Goal: Information Seeking & Learning: Learn about a topic

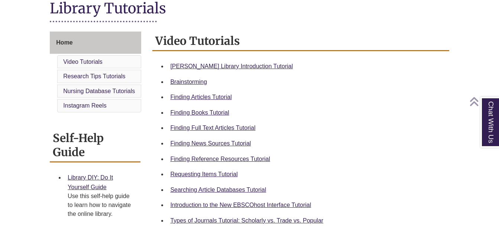
scroll to position [178, 0]
click at [235, 160] on link "Finding Reference Resources Tutorial" at bounding box center [220, 159] width 100 height 6
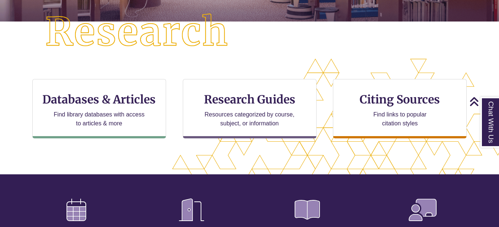
scroll to position [198, 0]
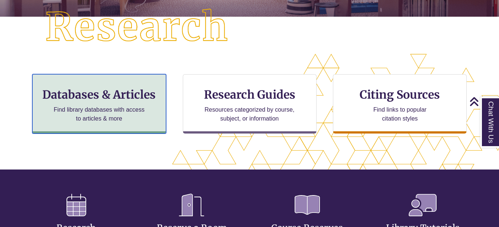
click at [136, 114] on p "Find library databases with access to articles & more" at bounding box center [99, 115] width 97 height 18
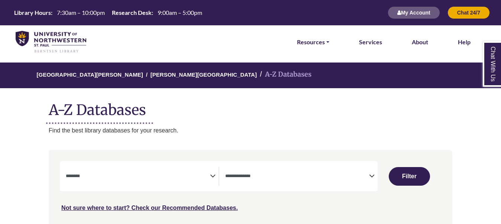
select select "Database Subject Filter"
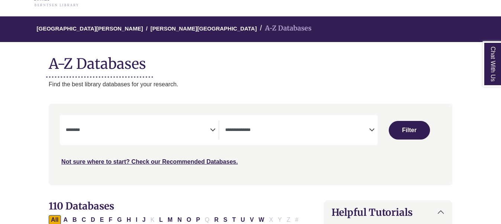
scroll to position [46, 0]
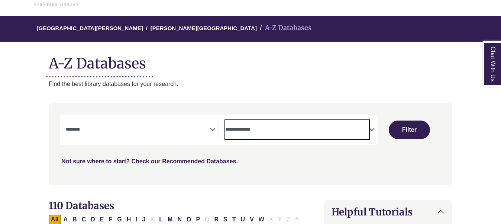
click at [300, 132] on textarea "Search" at bounding box center [297, 130] width 144 height 6
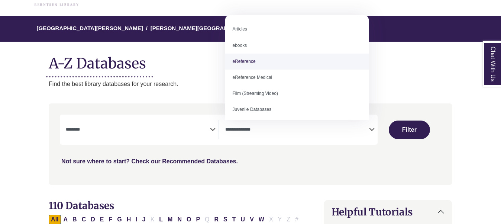
select select "*****"
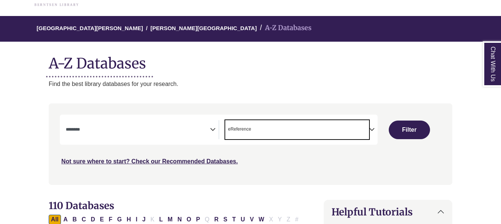
click at [175, 129] on textarea "Search" at bounding box center [138, 130] width 144 height 6
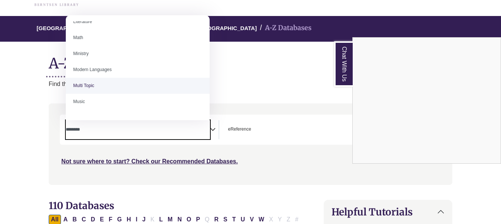
scroll to position [450, 0]
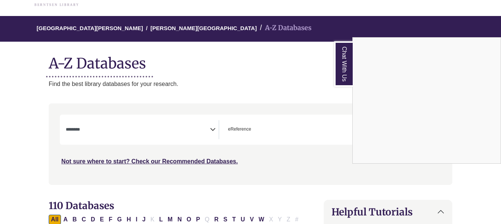
drag, startPoint x: 190, startPoint y: 147, endPoint x: 147, endPoint y: 130, distance: 45.9
click at [147, 130] on div "Chat With Us" at bounding box center [250, 112] width 501 height 224
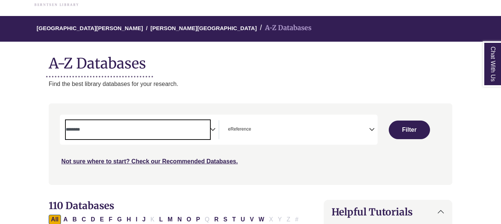
click at [147, 130] on textarea "Search" at bounding box center [138, 130] width 144 height 6
click at [113, 123] on span "× Social Sciences" at bounding box center [138, 129] width 144 height 19
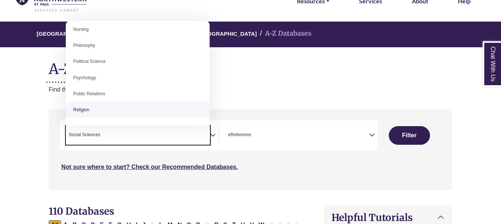
scroll to position [567, 0]
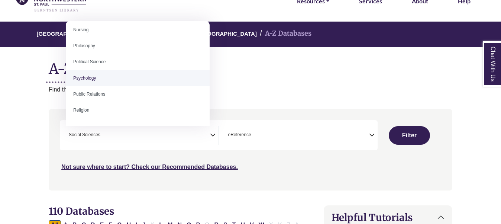
select select "*****"
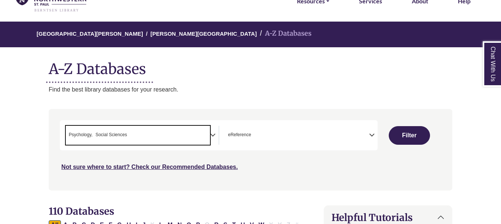
click at [178, 132] on span "× Psychology × Social Sciences" at bounding box center [138, 135] width 144 height 19
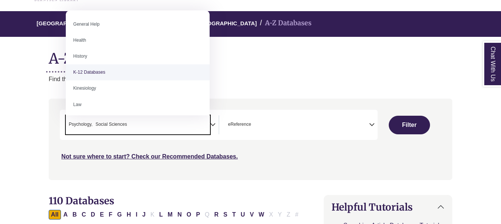
scroll to position [662, 0]
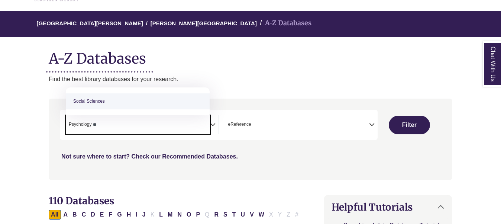
type textarea "*"
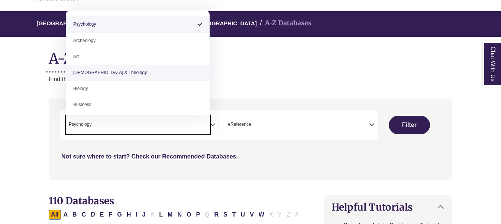
type textarea "**********"
select select "Database Subject Filter"
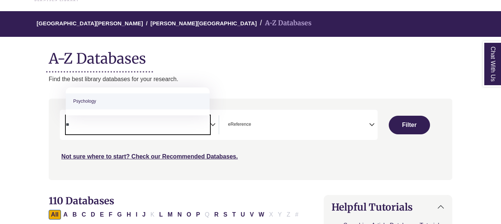
type textarea "*"
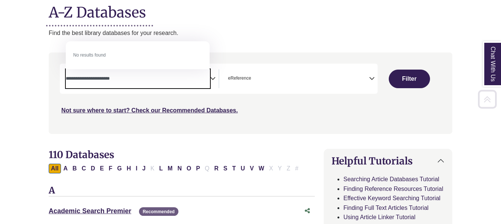
scroll to position [98, 0]
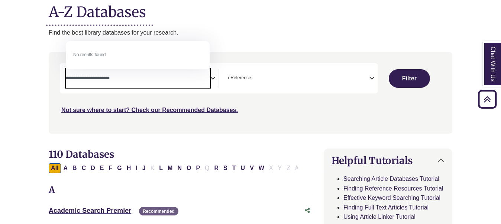
type textarea "**********"
click at [411, 76] on button "Filter" at bounding box center [409, 78] width 41 height 19
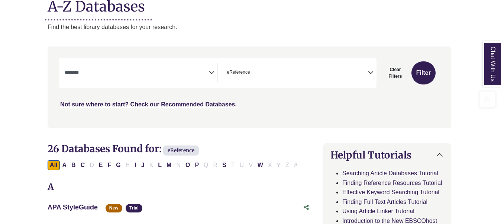
scroll to position [105, 1]
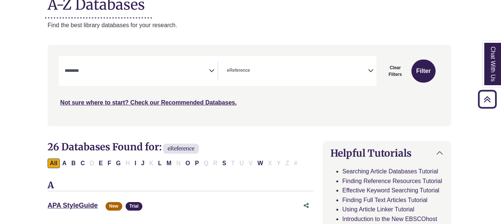
click at [168, 69] on textarea "Search" at bounding box center [137, 71] width 144 height 6
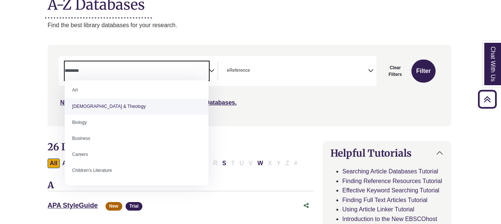
scroll to position [20, 0]
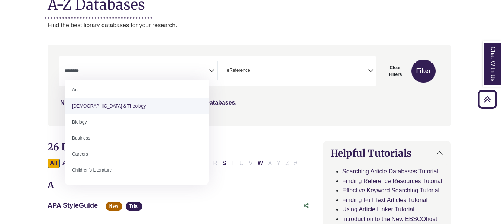
select select "*****"
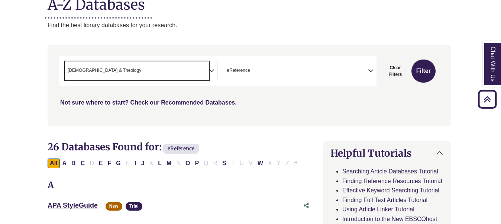
click at [178, 67] on span "× Bible & Theology" at bounding box center [137, 70] width 144 height 19
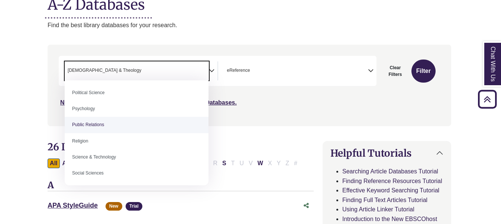
scroll to position [579, 0]
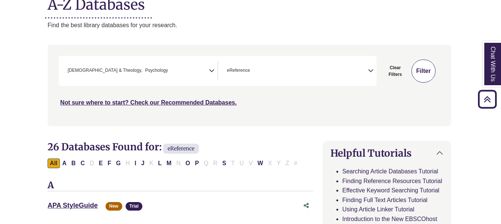
click at [418, 73] on button "Filter" at bounding box center [423, 70] width 24 height 23
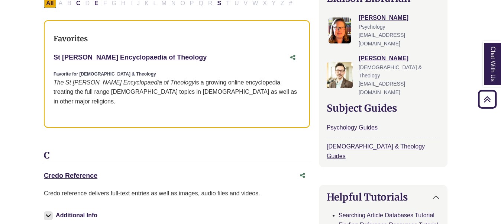
scroll to position [281, 5]
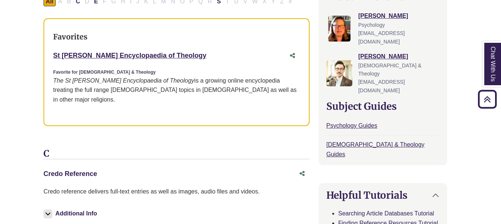
click at [83, 170] on link "Credo Reference This link opens in a new window" at bounding box center [70, 173] width 54 height 7
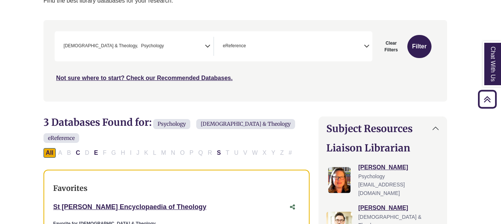
scroll to position [0, 5]
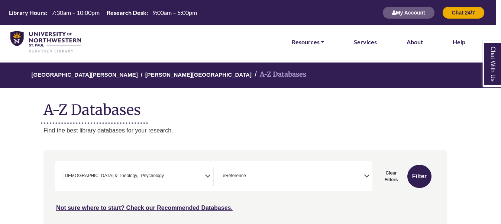
click at [136, 176] on span "× Bible & Theology × Psychology" at bounding box center [133, 175] width 144 height 19
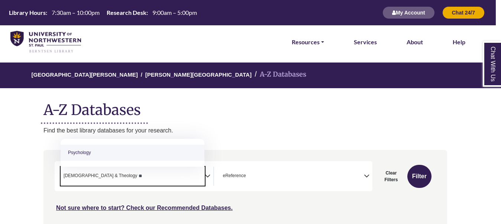
type textarea "*"
type textarea "**********"
select select "Database Subject Filter"
type textarea "*"
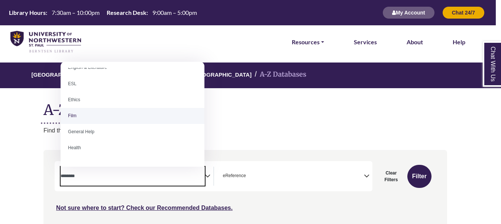
scroll to position [265, 0]
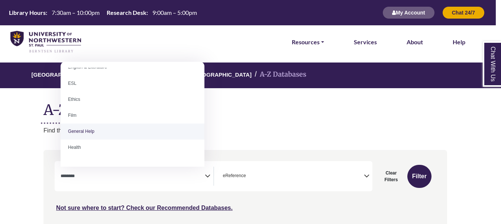
select select "*****"
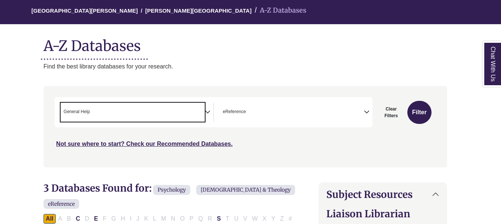
scroll to position [64, 5]
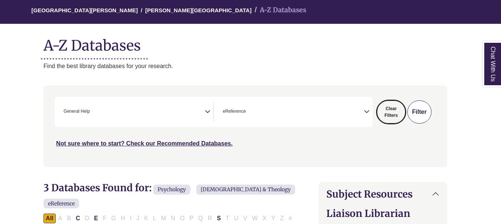
click at [391, 106] on button "Clear Filters" at bounding box center [391, 111] width 29 height 23
select select "Database Subject Filter"
select select "Database Types Filter"
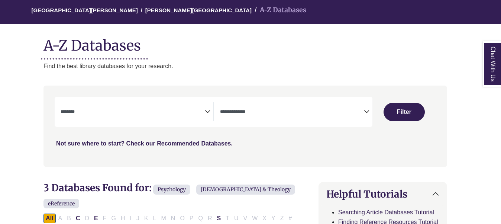
click at [176, 110] on textarea "Search" at bounding box center [133, 112] width 144 height 6
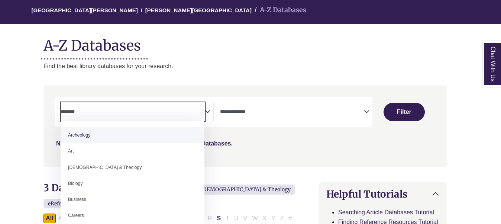
select select "Database Subject Filter"
select select "Database Types Filter"
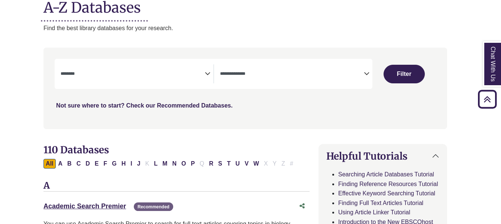
scroll to position [103, 5]
click at [198, 70] on span "Search filters" at bounding box center [133, 72] width 144 height 6
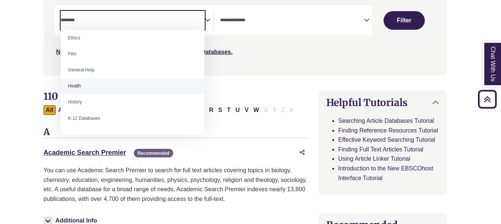
scroll to position [295, 0]
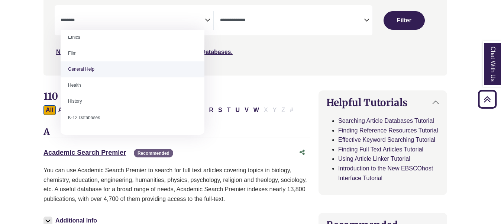
select select "*****"
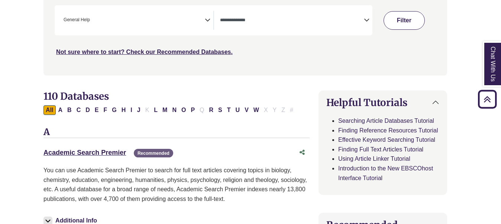
click at [394, 24] on button "Filter" at bounding box center [404, 20] width 41 height 19
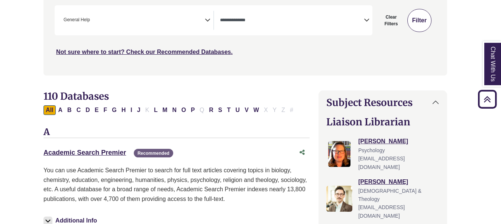
select select "Database Types Filter"
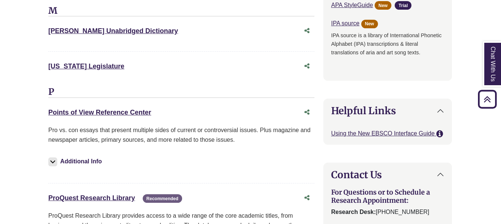
scroll to position [806, 0]
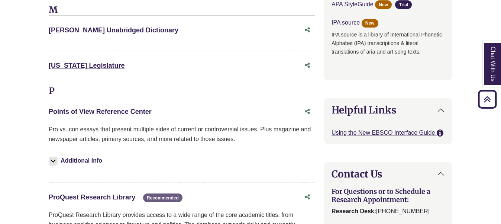
click at [139, 112] on link "Points of View Reference Center This link opens in a new window" at bounding box center [100, 111] width 103 height 7
